Goal: Navigation & Orientation: Go to known website

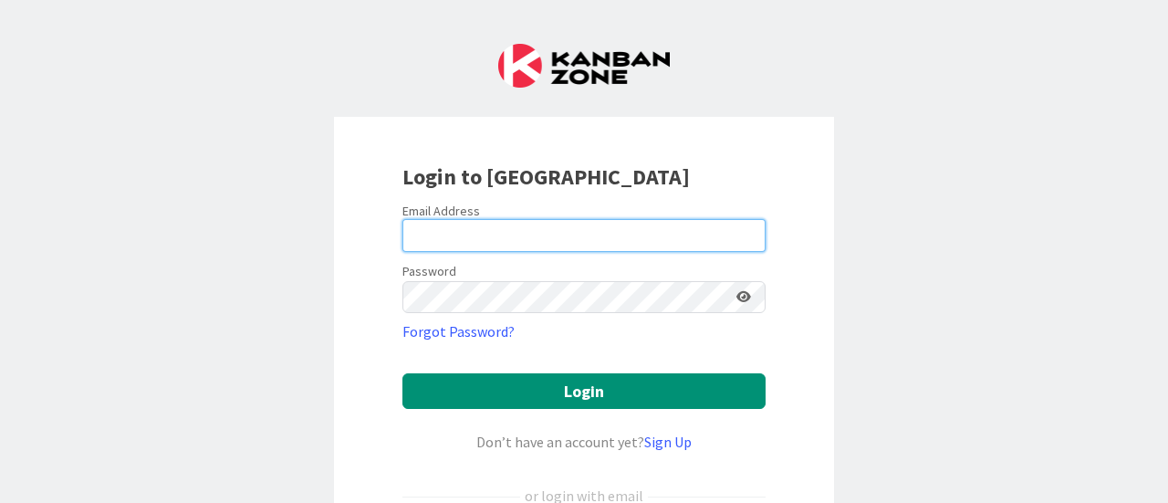
click at [555, 226] on input "email" at bounding box center [583, 235] width 363 height 33
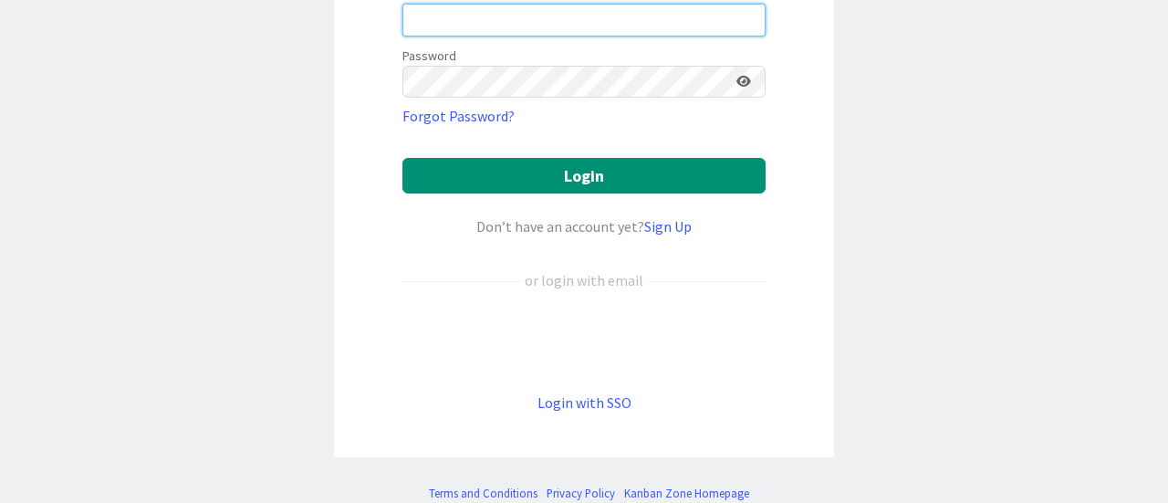
scroll to position [257, 0]
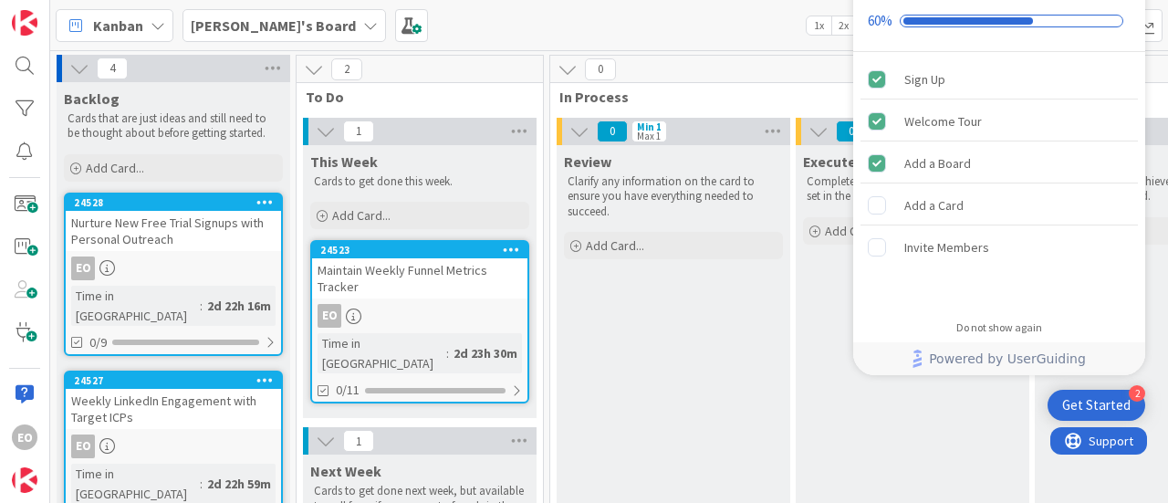
click at [584, 6] on div "Kanban Esther's Board 1x 2x 3x" at bounding box center [608, 25] width 1117 height 50
